Goal: Transaction & Acquisition: Purchase product/service

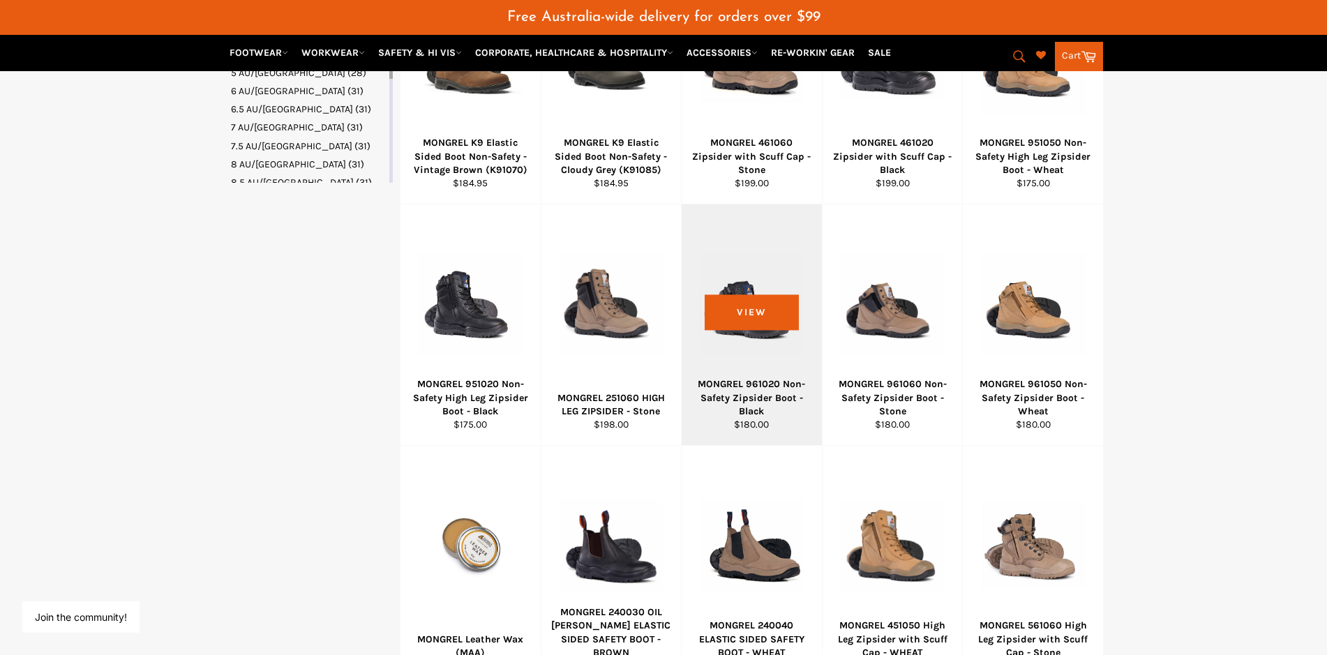
scroll to position [612, 0]
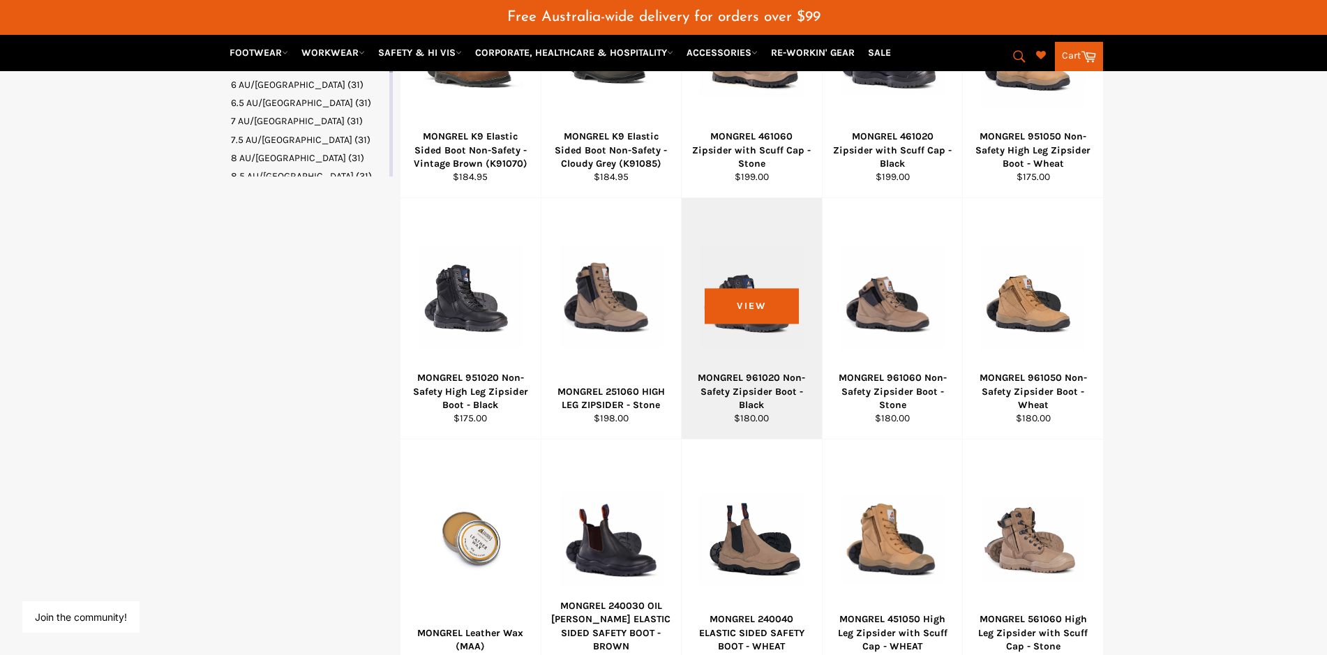
click at [750, 346] on div at bounding box center [751, 298] width 105 height 164
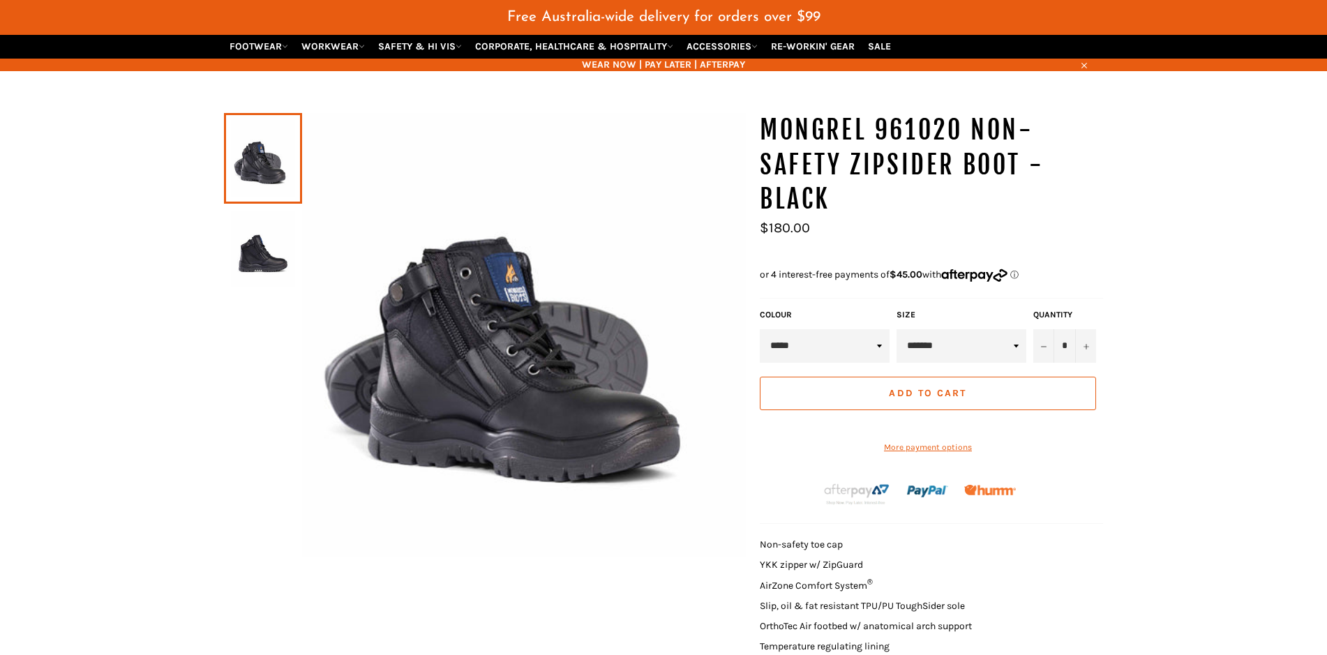
scroll to position [73, 0]
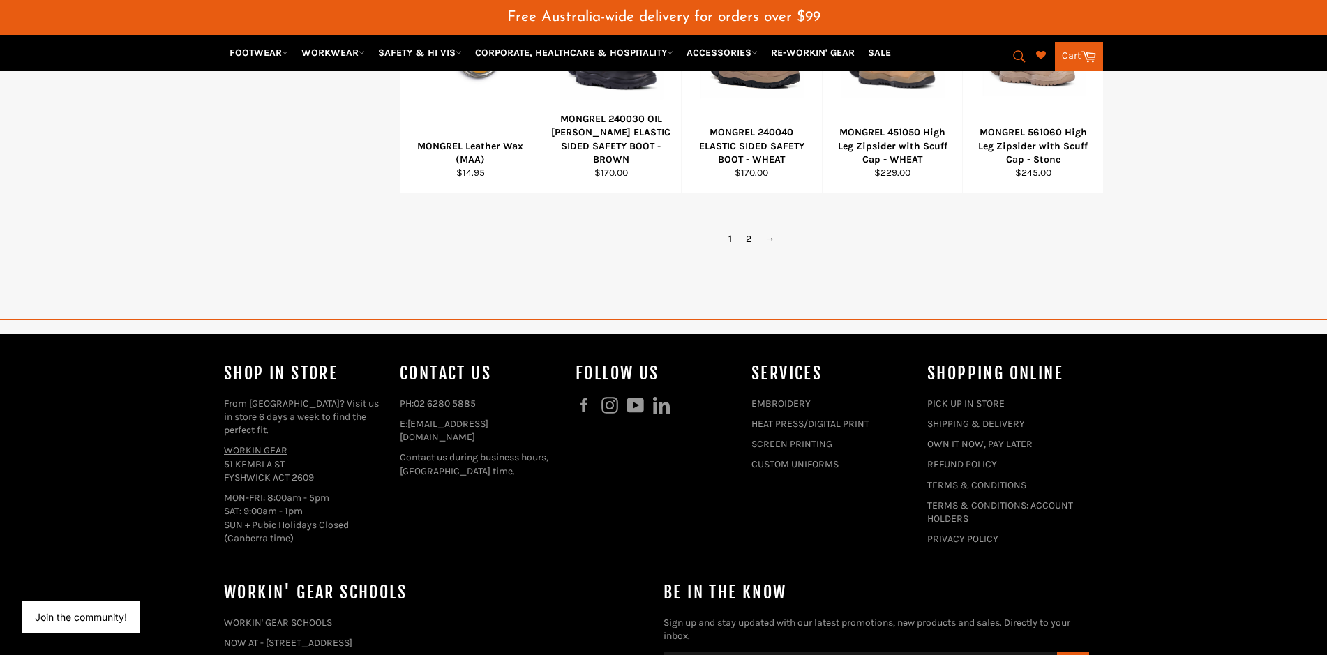
scroll to position [1099, 0]
click at [748, 248] on link "2" at bounding box center [749, 238] width 20 height 20
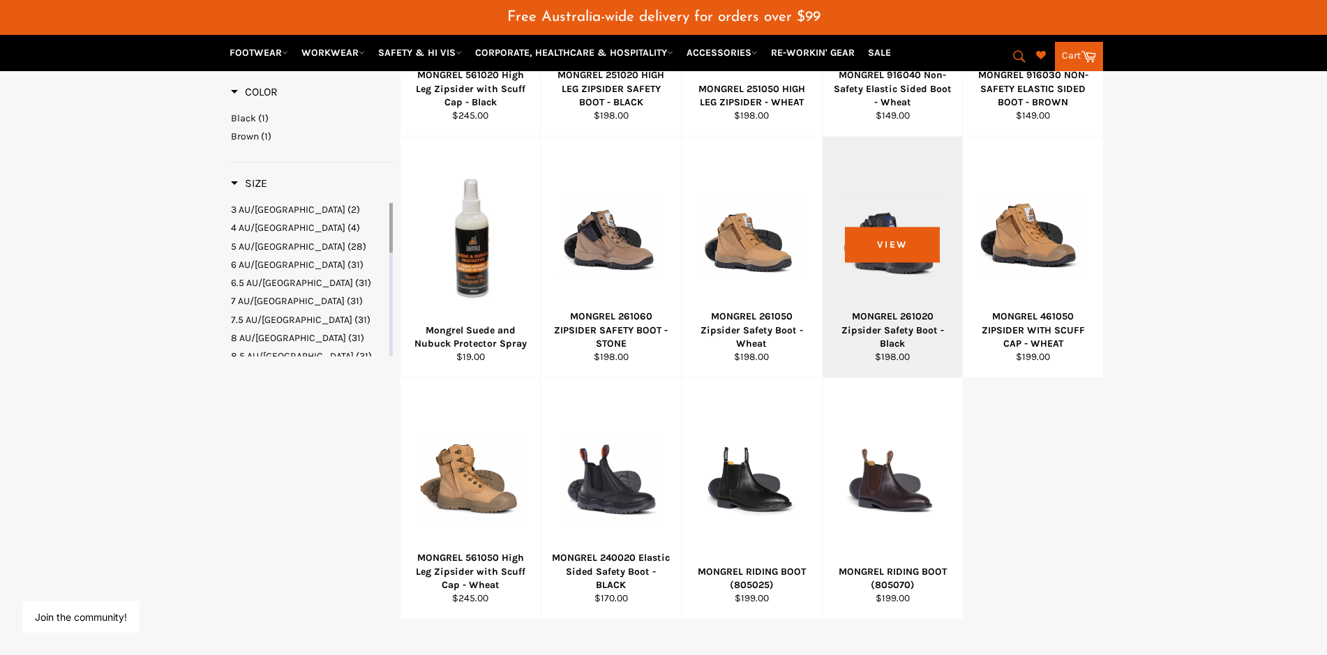
scroll to position [428, 0]
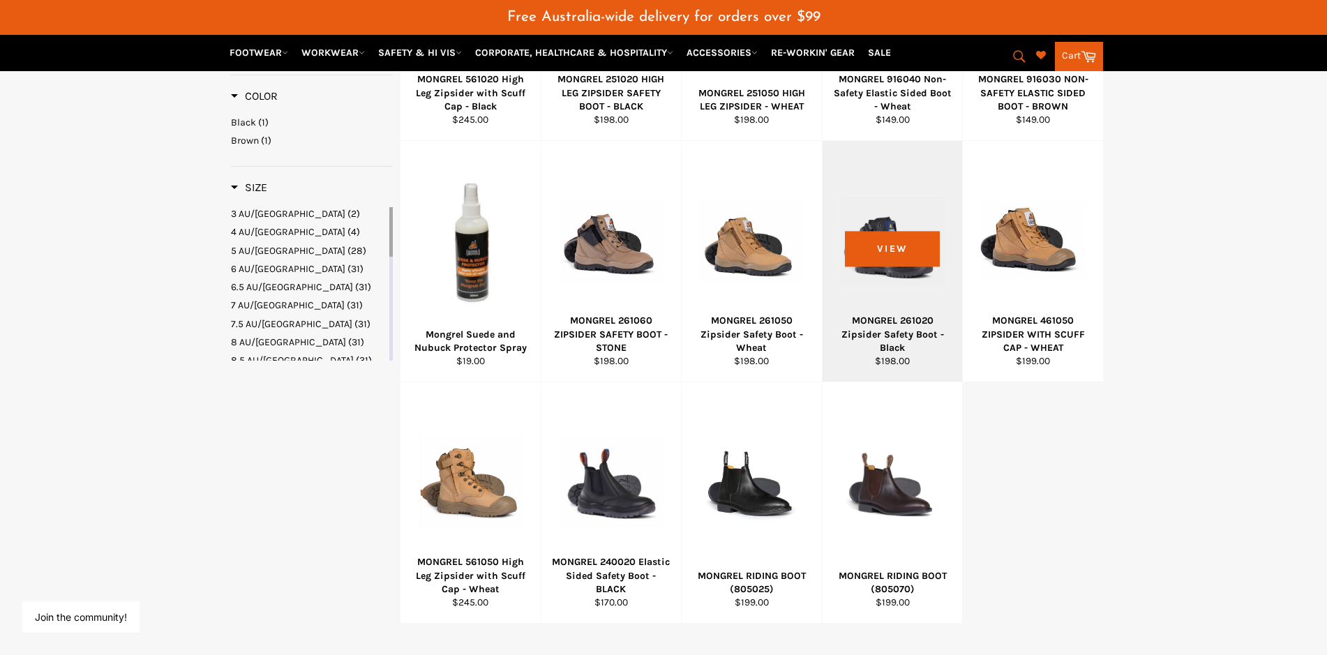
click at [896, 310] on div at bounding box center [892, 240] width 105 height 164
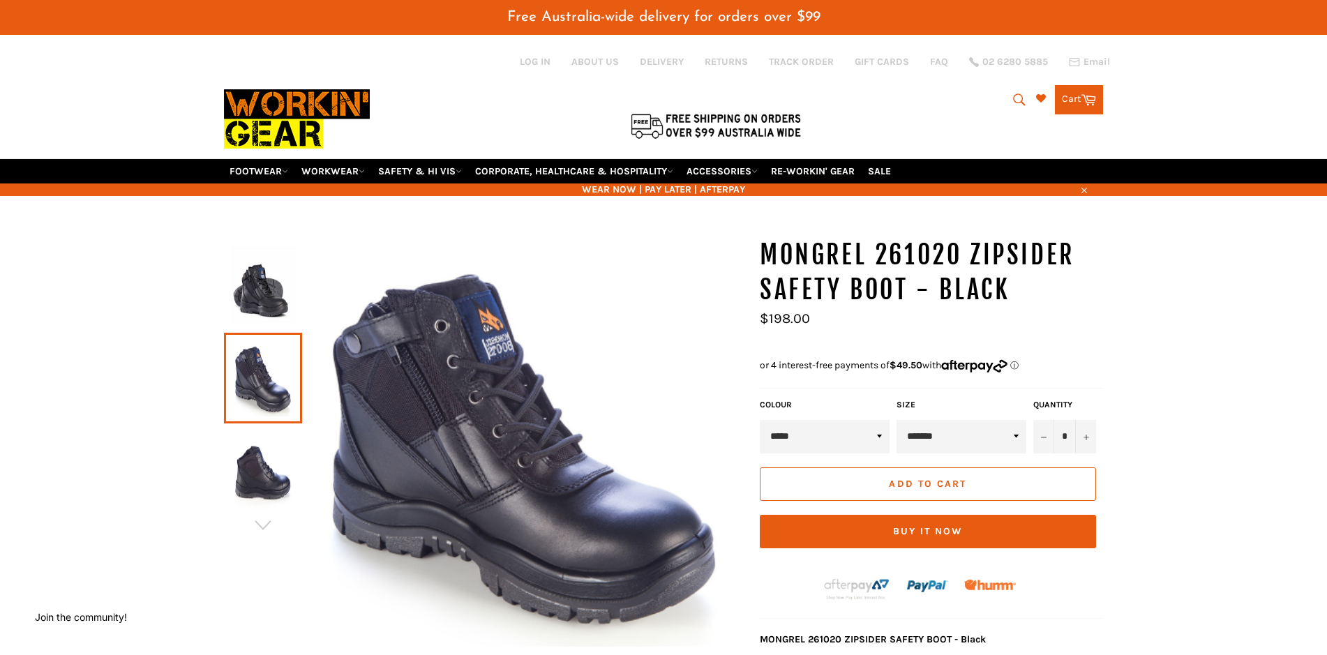
click at [896, 420] on select "**********" at bounding box center [961, 436] width 130 height 33
